Goal: Task Accomplishment & Management: Manage account settings

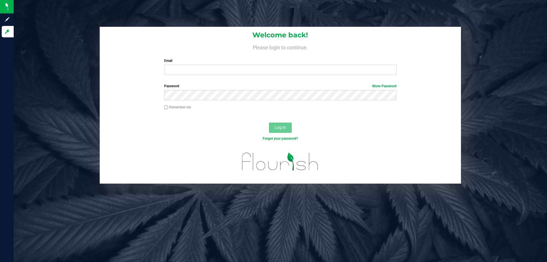
drag, startPoint x: 169, startPoint y: 76, endPoint x: 171, endPoint y: 72, distance: 5.1
click at [169, 76] on div "Welcome back! Please login to continue. Email Required Please format your email…" at bounding box center [280, 53] width 361 height 53
click at [171, 72] on input "Email" at bounding box center [280, 70] width 232 height 10
type input "[EMAIL_ADDRESS][DOMAIN_NAME]"
click at [221, 107] on div "Remember me" at bounding box center [280, 108] width 241 height 7
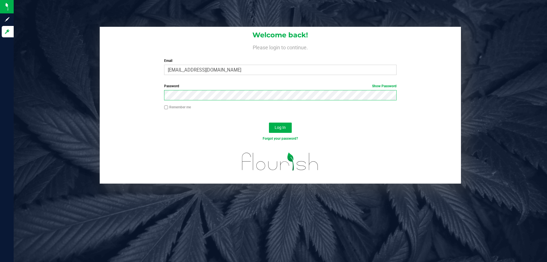
click at [269, 122] on button "Log In" at bounding box center [280, 127] width 23 height 10
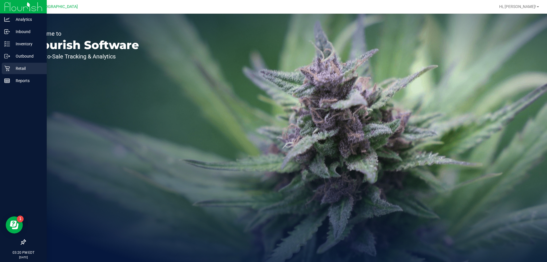
click at [19, 68] on p "Retail" at bounding box center [27, 68] width 34 height 7
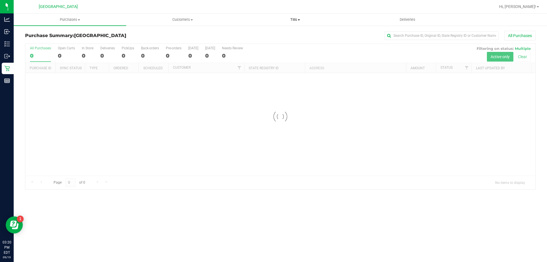
click at [294, 21] on span "Tills" at bounding box center [295, 19] width 112 height 5
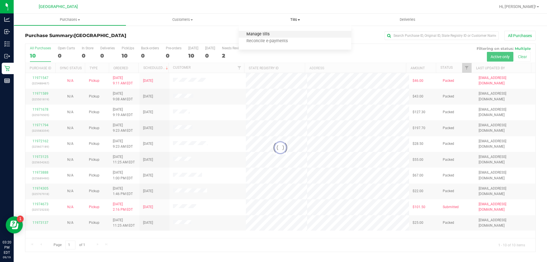
click at [275, 33] on span "Manage tills" at bounding box center [258, 34] width 38 height 5
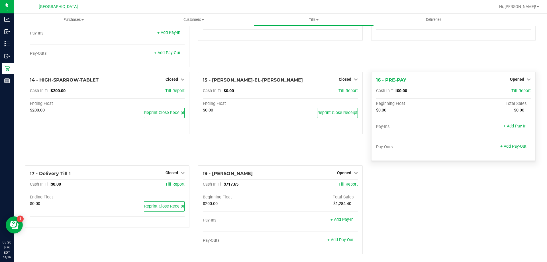
scroll to position [286, 0]
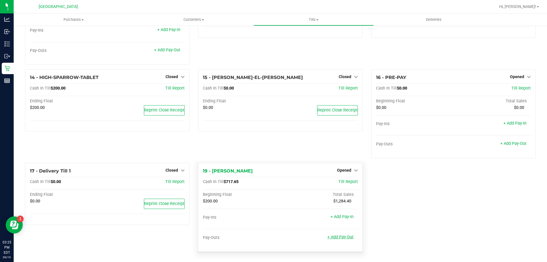
click at [344, 236] on link "+ Add Pay-Out" at bounding box center [340, 236] width 26 height 5
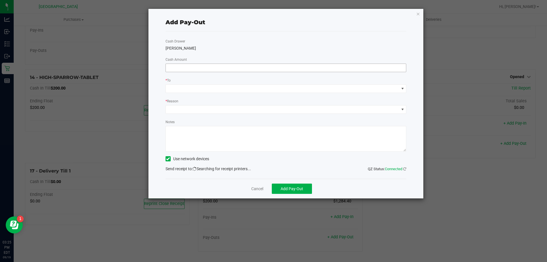
click at [202, 71] on input at bounding box center [286, 68] width 240 height 8
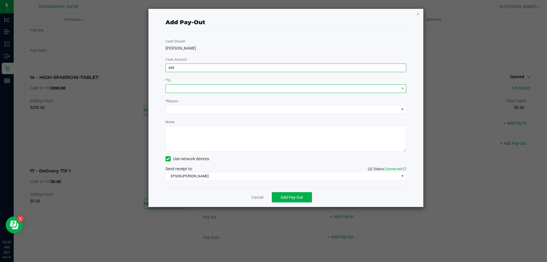
type input "$440.00"
click at [189, 92] on span at bounding box center [282, 89] width 233 height 8
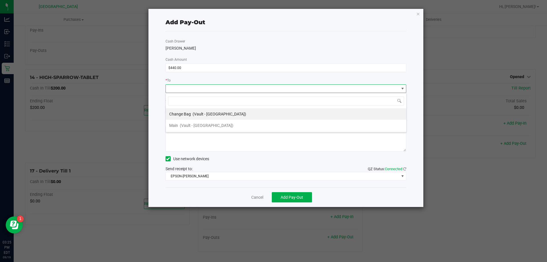
scroll to position [9, 241]
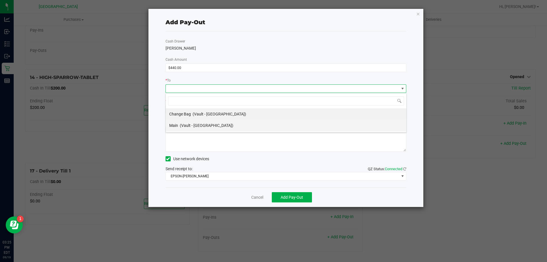
click at [194, 124] on span "(Vault - Orange Park WC)" at bounding box center [207, 125] width 54 height 5
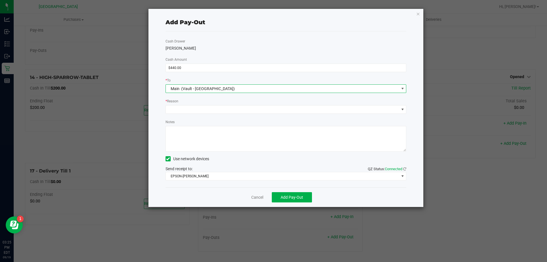
click at [199, 115] on div "Cash Drawer LIONEL-RICHIE Cash Amount $440.00 * To Main (Vault - Orange Park WC…" at bounding box center [285, 109] width 241 height 156
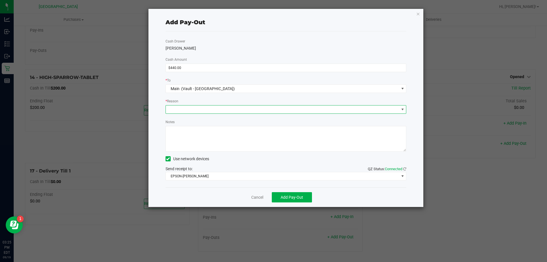
click at [201, 108] on span at bounding box center [282, 109] width 233 height 8
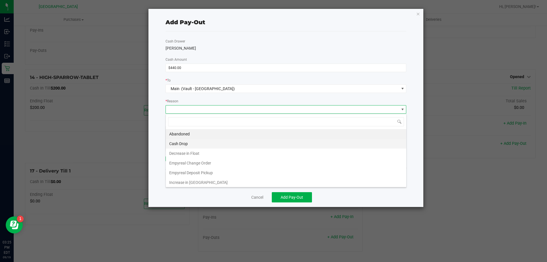
click at [188, 140] on li "Cash Drop" at bounding box center [286, 144] width 240 height 10
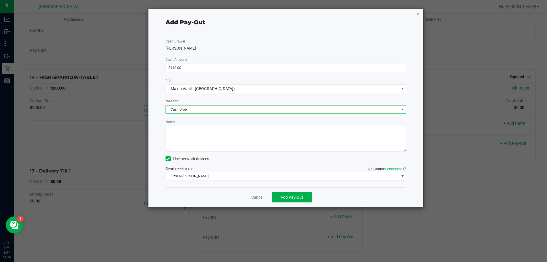
click at [191, 139] on textarea "Notes" at bounding box center [285, 139] width 241 height 26
click at [244, 132] on textarea "Notes" at bounding box center [285, 139] width 241 height 26
click at [190, 132] on textarea "Notes" at bounding box center [285, 139] width 241 height 26
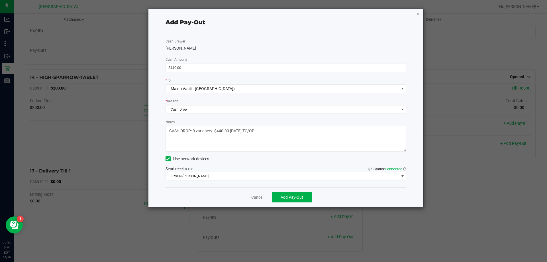
click at [228, 130] on textarea "Notes" at bounding box center [285, 139] width 241 height 26
click at [253, 129] on textarea "Notes" at bounding box center [285, 139] width 241 height 26
click at [284, 145] on textarea "Notes" at bounding box center [285, 139] width 241 height 26
type textarea "CASH DROP: 0 variance/ $440.00/ 09/19/2025 TC/OP"
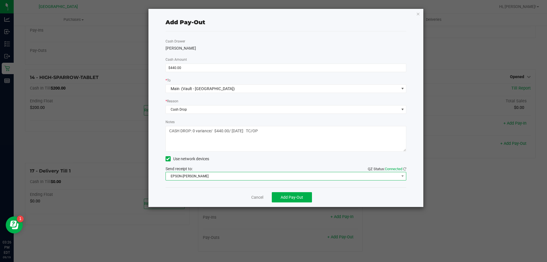
click at [181, 178] on span "EPSON-AUDREY-KITCHING" at bounding box center [282, 176] width 233 height 8
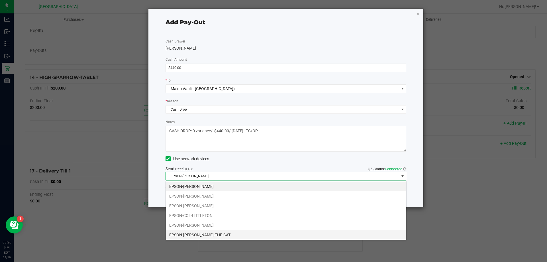
click at [214, 235] on li "EPSON-CONRAD-THE-CAT" at bounding box center [286, 235] width 240 height 10
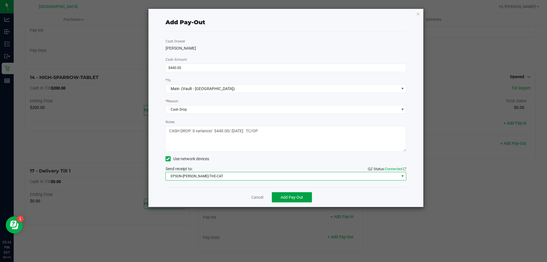
click at [300, 197] on span "Add Pay-Out" at bounding box center [292, 197] width 23 height 5
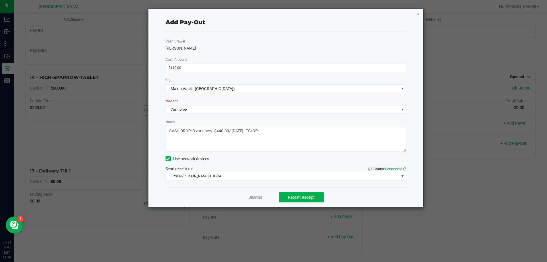
click at [252, 195] on link "Dismiss" at bounding box center [255, 197] width 14 height 6
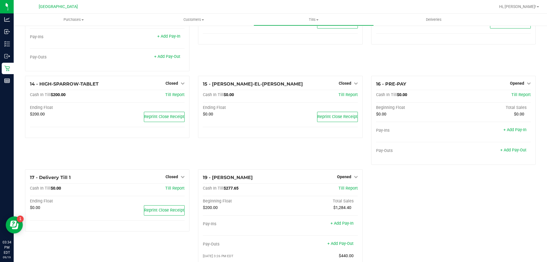
scroll to position [294, 0]
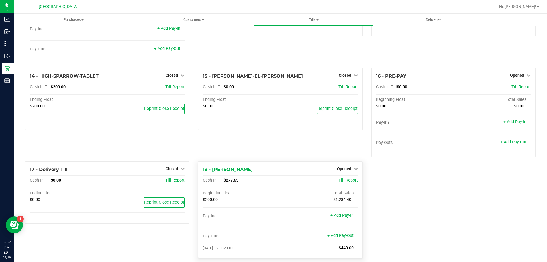
click at [221, 191] on div at bounding box center [241, 190] width 77 height 0
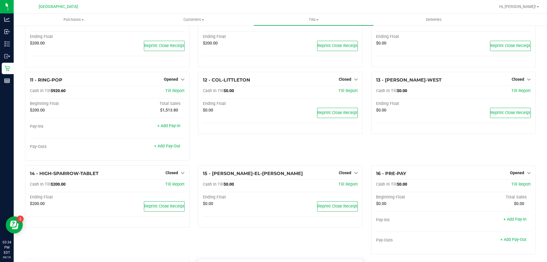
scroll to position [145, 0]
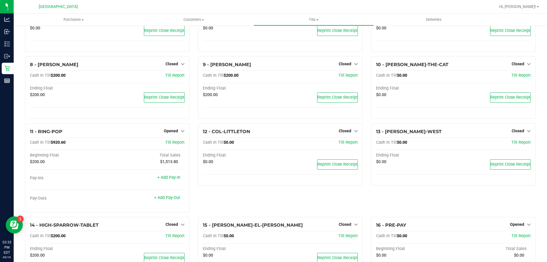
click at [526, 13] on nav "Orange Park WC Hi, Ashanti!" at bounding box center [280, 7] width 533 height 14
click at [529, 6] on span "Hi, [PERSON_NAME]!" at bounding box center [517, 6] width 37 height 5
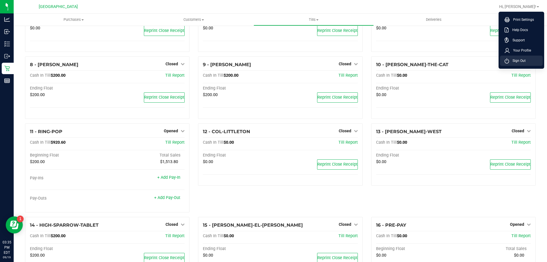
click at [518, 58] on span "Sign Out" at bounding box center [517, 61] width 17 height 6
